Goal: Information Seeking & Learning: Check status

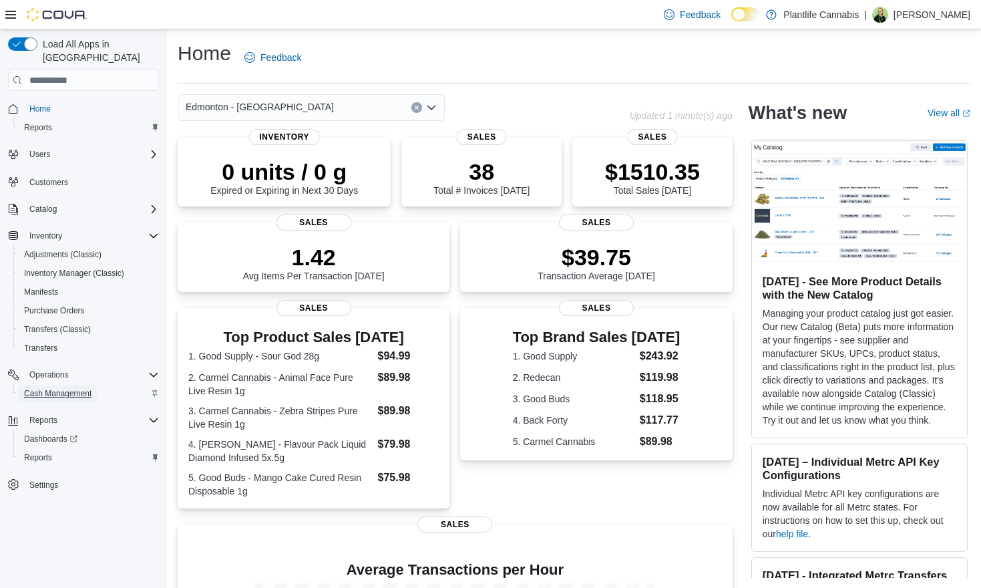
click at [49, 388] on span "Cash Management" at bounding box center [57, 393] width 67 height 11
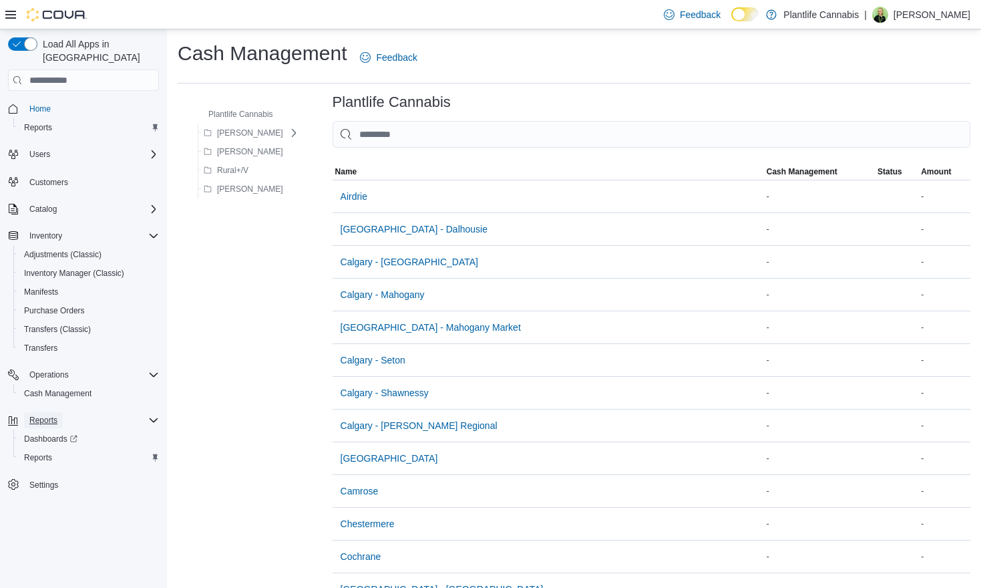
click at [45, 415] on span "Reports" at bounding box center [43, 420] width 28 height 11
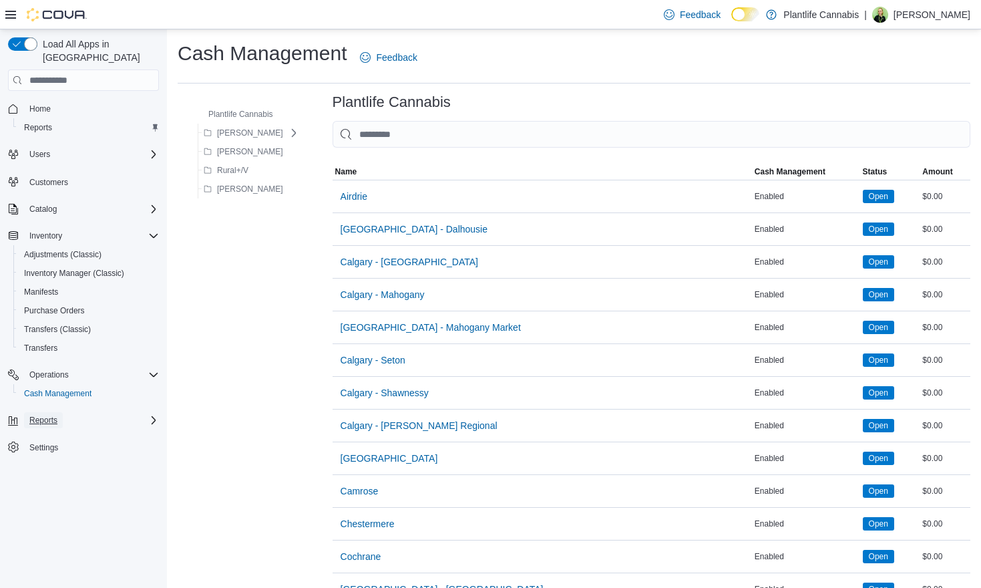
click at [56, 415] on span "Reports" at bounding box center [43, 420] width 28 height 11
click at [32, 452] on span "Reports" at bounding box center [38, 457] width 28 height 11
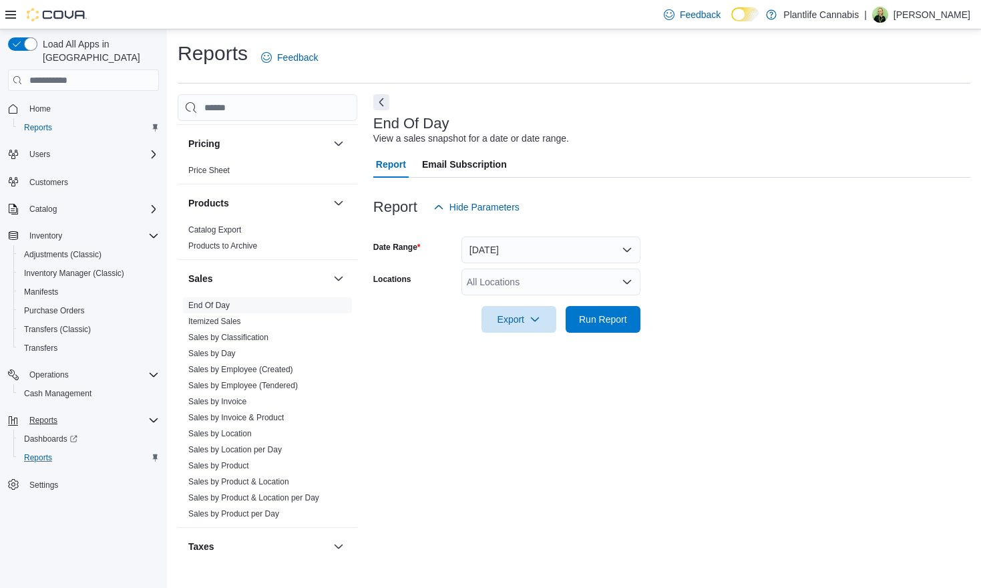
scroll to position [696, 0]
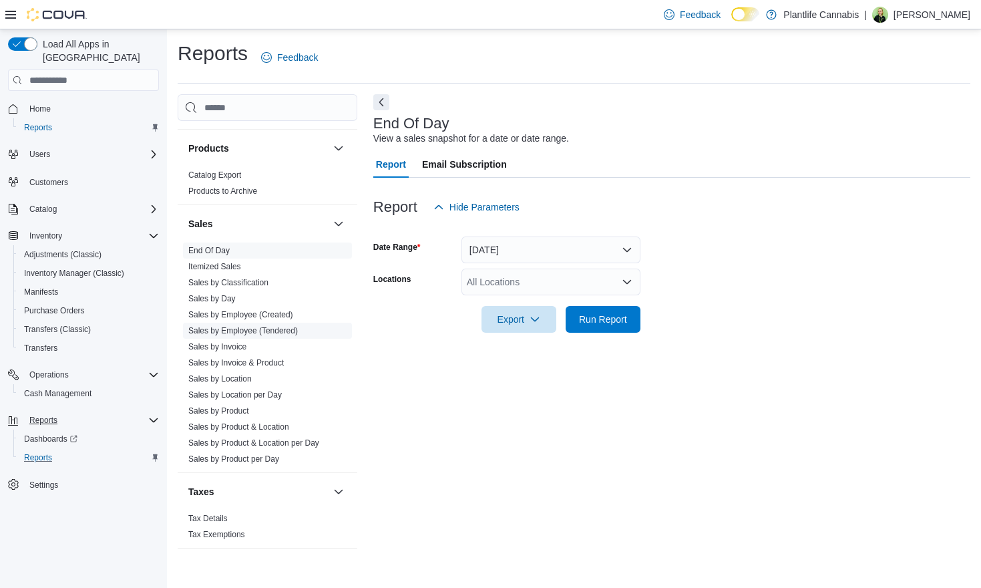
click at [298, 329] on link "Sales by Employee (Tendered)" at bounding box center [243, 330] width 110 height 9
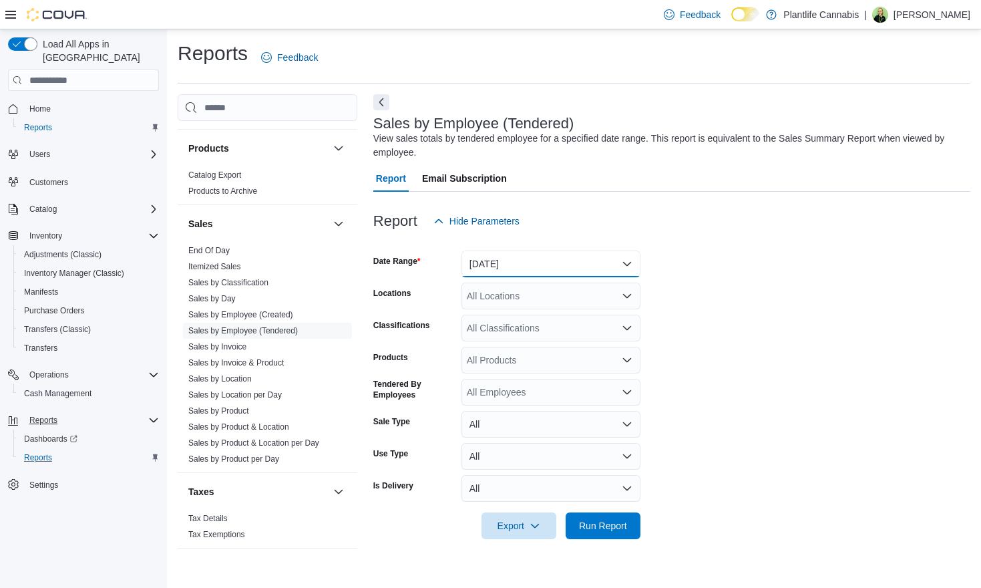
click at [543, 267] on button "Yesterday" at bounding box center [551, 264] width 179 height 27
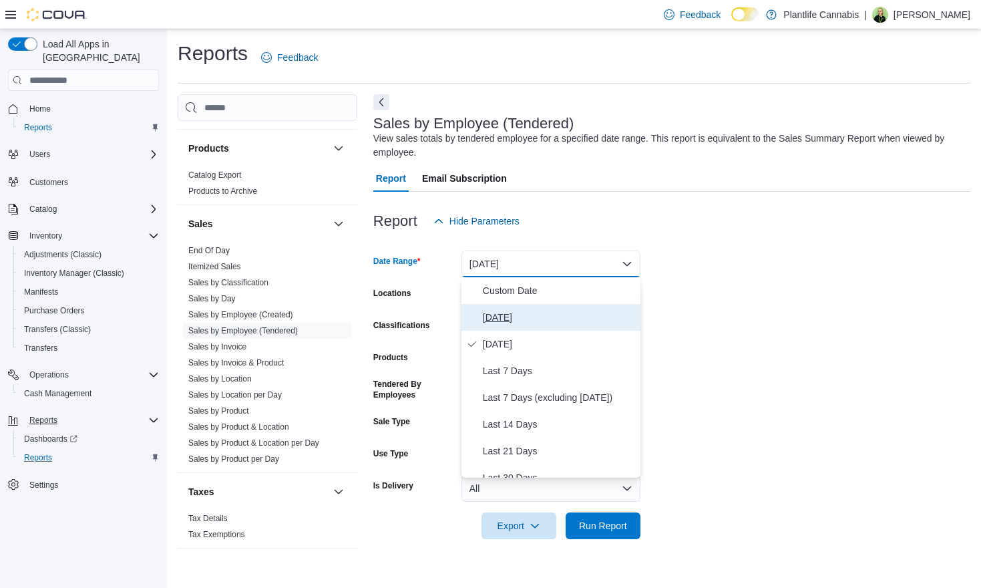
click at [484, 311] on span "Today" at bounding box center [559, 317] width 152 height 16
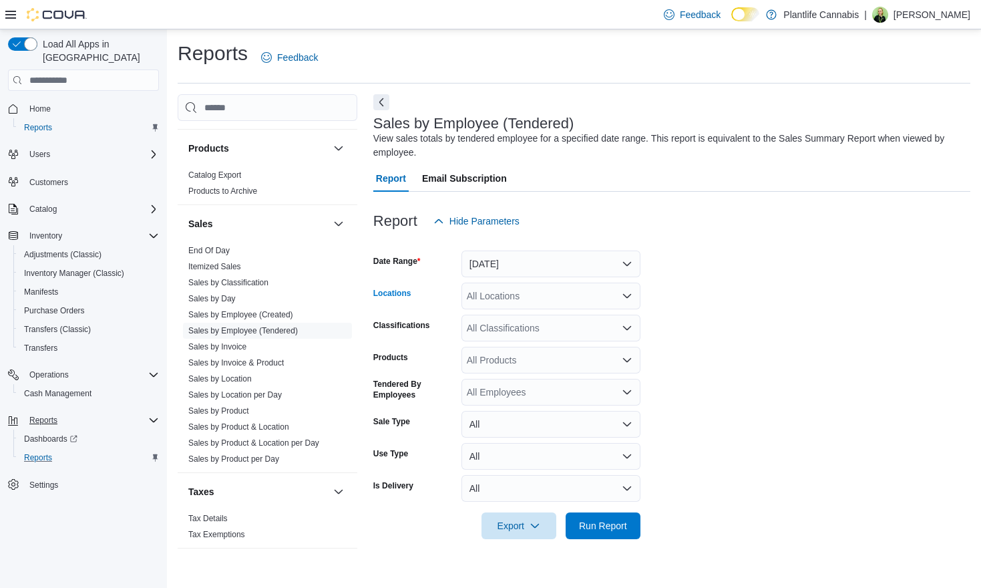
click at [508, 289] on div "All Locations" at bounding box center [551, 296] width 179 height 27
type input "***"
click at [536, 314] on span "Edmonton - ICE District" at bounding box center [571, 318] width 148 height 13
drag, startPoint x: 774, startPoint y: 317, endPoint x: 641, endPoint y: 425, distance: 170.9
click at [770, 319] on form "Date Range Today Locations Edmonton - ICE District Classifications All Classifi…" at bounding box center [671, 386] width 597 height 305
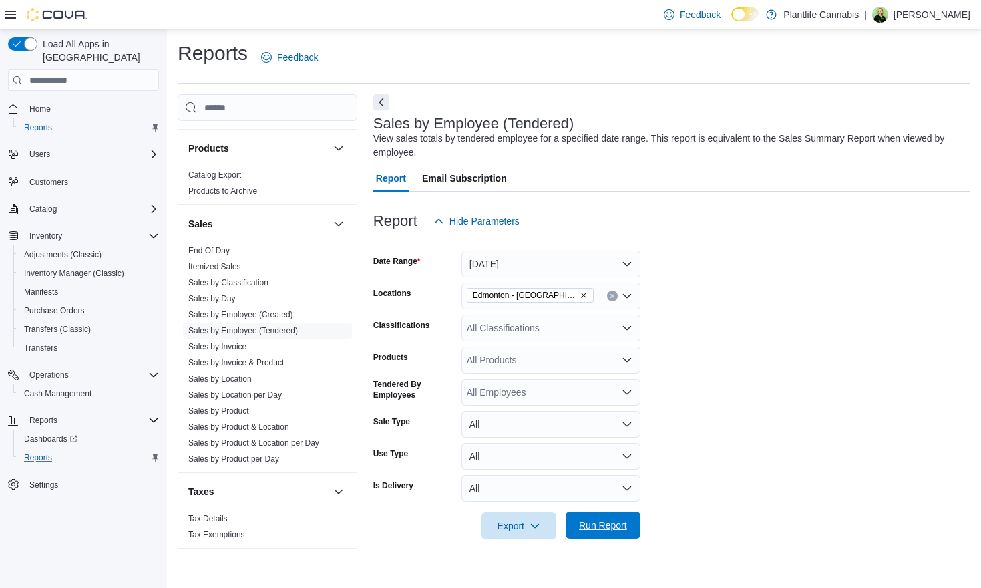
click at [595, 520] on span "Run Report" at bounding box center [603, 524] width 48 height 13
